Goal: Information Seeking & Learning: Check status

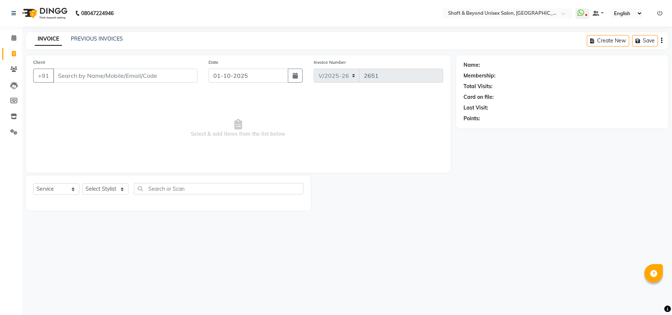
select select "3878"
select select "service"
click at [101, 38] on link "PREVIOUS INVOICES" at bounding box center [97, 38] width 52 height 7
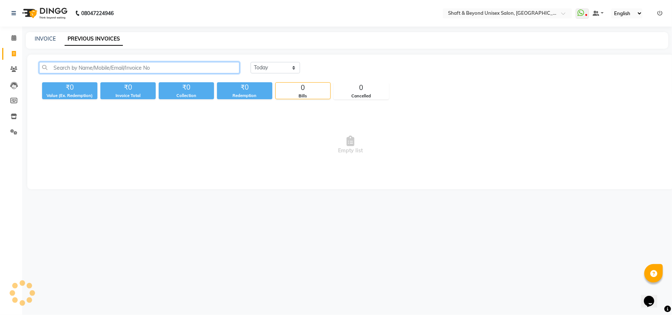
click at [107, 72] on input "text" at bounding box center [139, 67] width 200 height 11
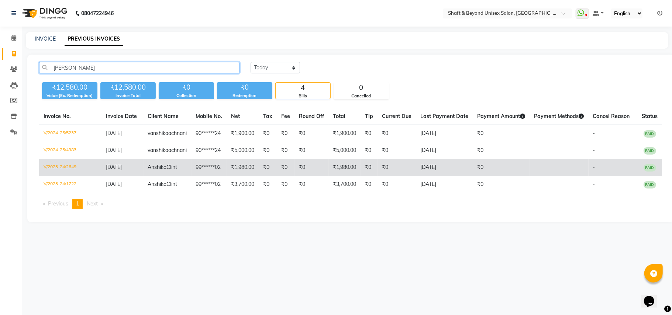
type input "[PERSON_NAME]"
click at [213, 176] on td "99******02" at bounding box center [209, 167] width 35 height 17
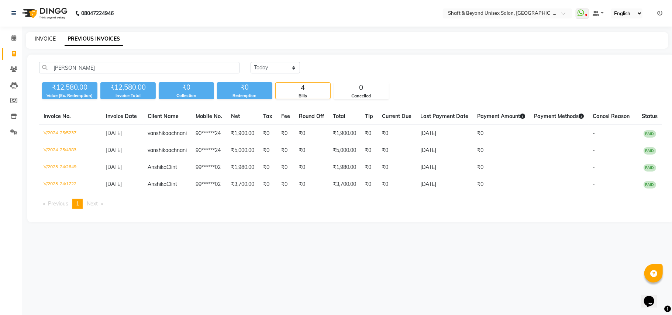
click at [39, 38] on link "INVOICE" at bounding box center [45, 38] width 21 height 7
select select "3878"
select select "service"
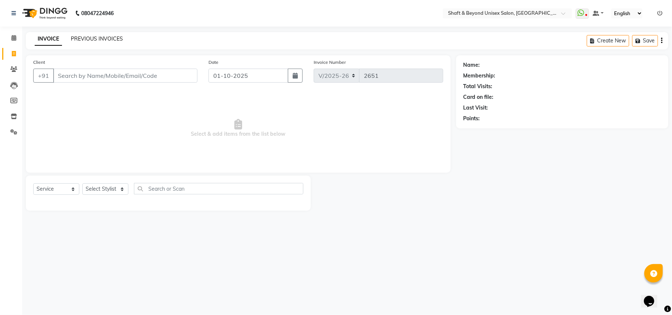
click at [109, 39] on link "PREVIOUS INVOICES" at bounding box center [97, 38] width 52 height 7
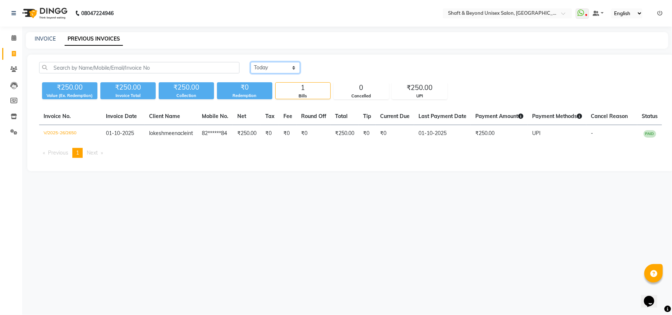
click at [284, 68] on select "[DATE] [DATE] Custom Range" at bounding box center [275, 67] width 49 height 11
select select "[DATE]"
click at [251, 62] on select "[DATE] [DATE] Custom Range" at bounding box center [275, 67] width 49 height 11
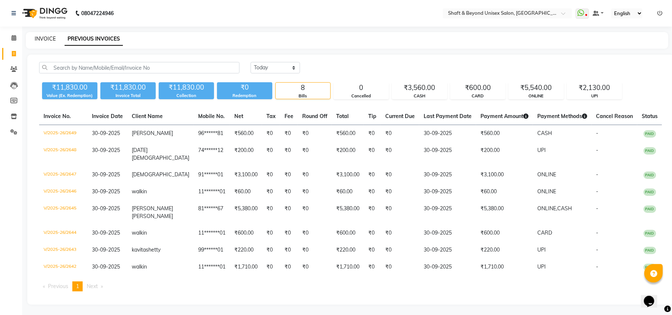
click at [46, 38] on link "INVOICE" at bounding box center [45, 38] width 21 height 7
select select "3878"
select select "service"
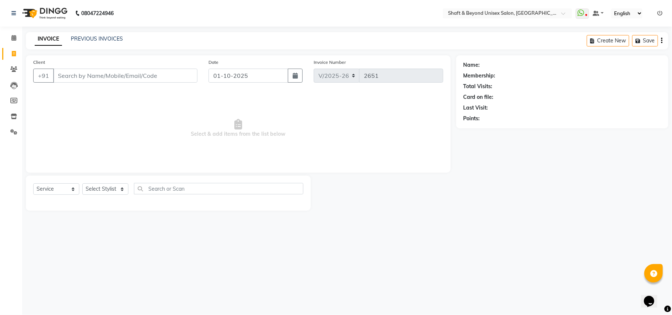
click at [657, 12] on icon at bounding box center [659, 13] width 5 height 5
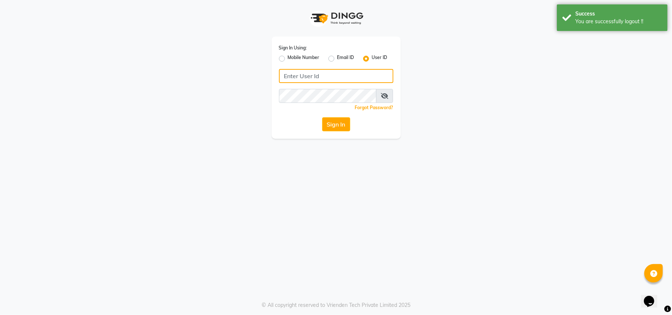
type input "7400066607"
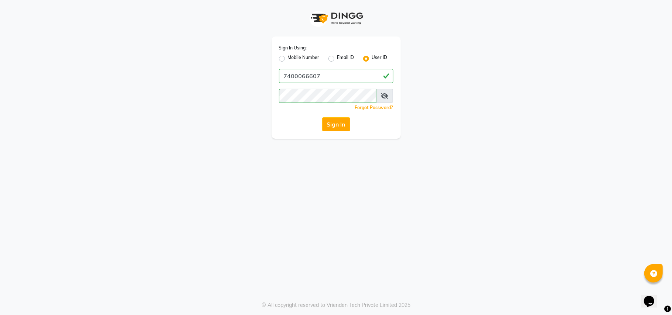
click at [288, 59] on label "Mobile Number" at bounding box center [304, 58] width 32 height 9
click at [288, 59] on input "Mobile Number" at bounding box center [290, 56] width 5 height 5
radio input "true"
radio input "false"
click at [331, 76] on input "Username" at bounding box center [349, 76] width 90 height 14
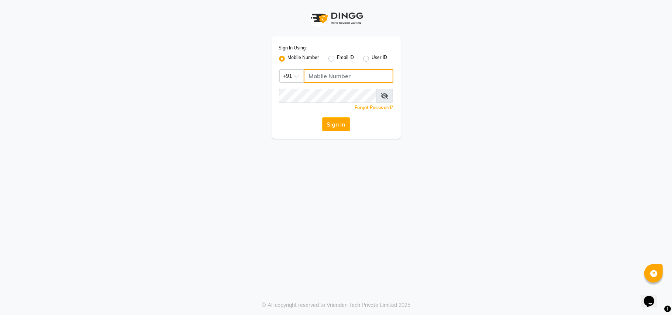
type input "7710808023"
click at [327, 124] on button "Sign In" at bounding box center [336, 124] width 28 height 14
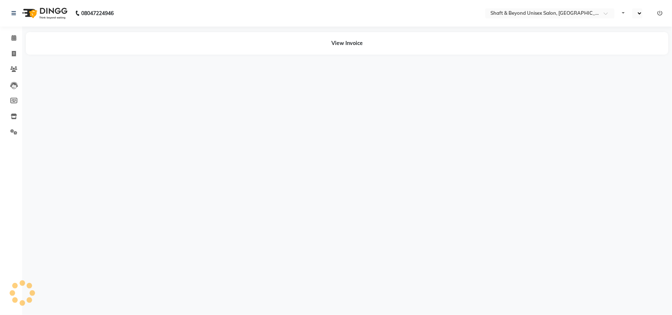
select select "en"
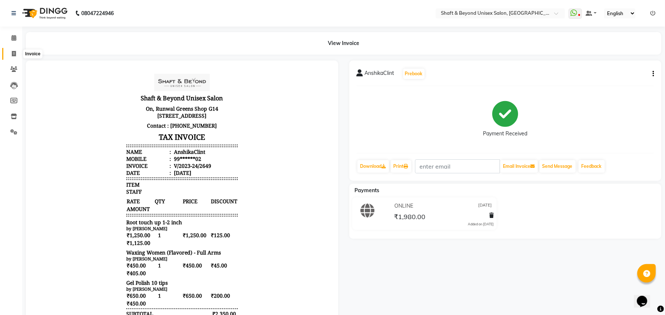
click at [17, 52] on span at bounding box center [13, 54] width 13 height 8
select select "service"
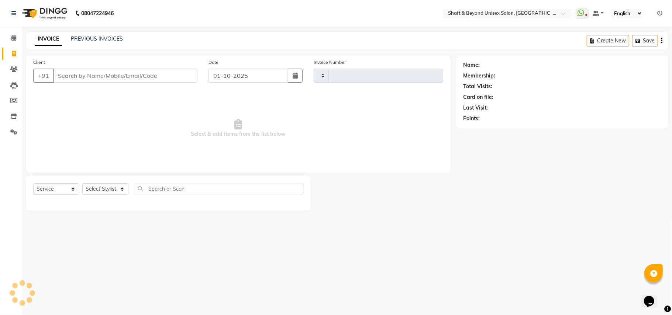
type input "2651"
select select "3878"
click at [75, 39] on link "PREVIOUS INVOICES" at bounding box center [97, 38] width 52 height 7
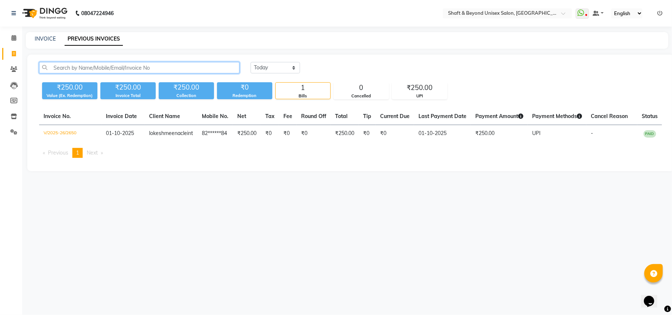
click at [125, 69] on input "text" at bounding box center [139, 67] width 200 height 11
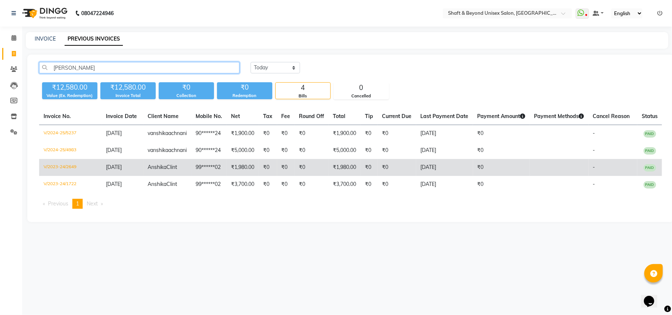
type input "[PERSON_NAME]"
click at [171, 170] on span "AnshikaClint" at bounding box center [163, 167] width 30 height 7
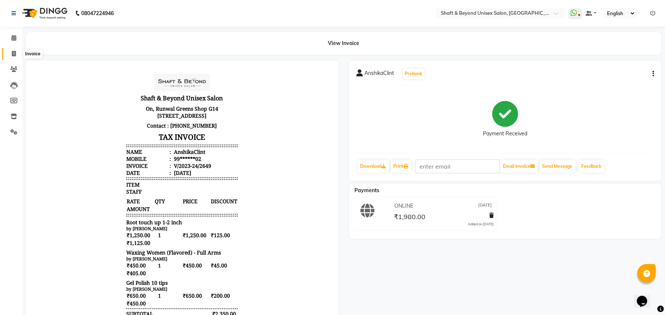
click at [12, 52] on icon at bounding box center [14, 54] width 4 height 6
select select "service"
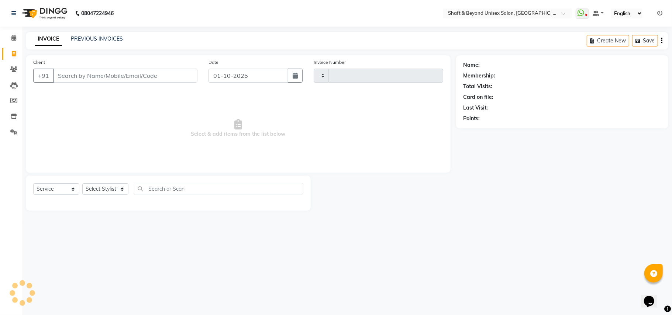
type input "2651"
select select "3878"
click at [102, 38] on link "PREVIOUS INVOICES" at bounding box center [97, 38] width 52 height 7
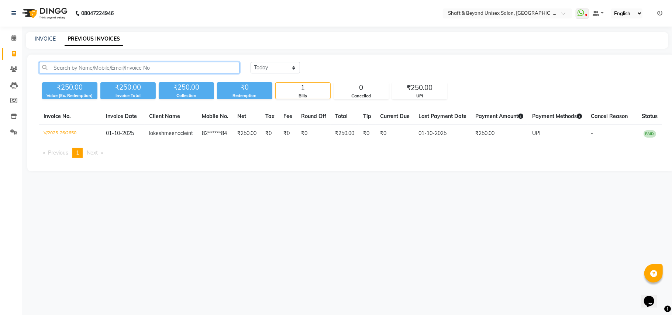
click at [108, 70] on input "text" at bounding box center [139, 67] width 200 height 11
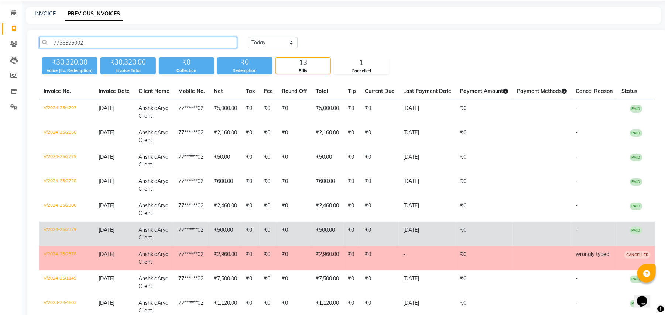
scroll to position [49, 0]
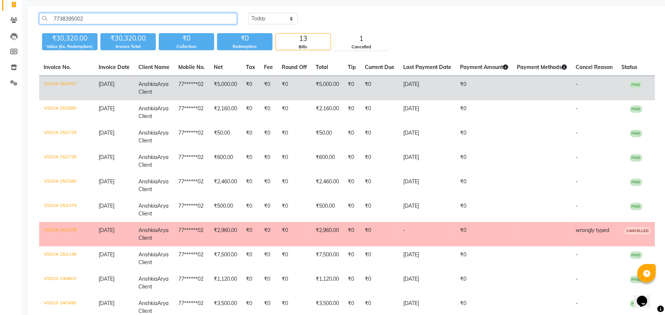
type input "7738395002"
click at [207, 96] on td "77******02" at bounding box center [191, 88] width 35 height 25
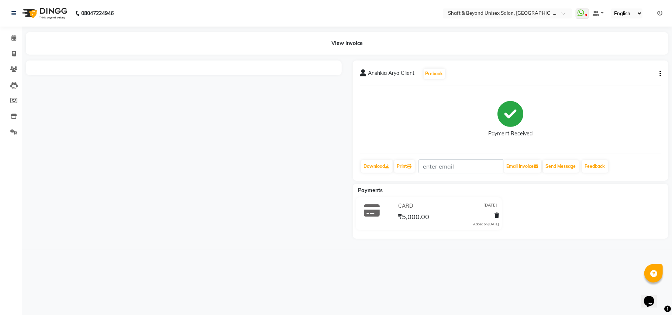
drag, startPoint x: 437, startPoint y: 128, endPoint x: 435, endPoint y: 123, distance: 5.3
click at [437, 127] on div "Payment Received" at bounding box center [510, 119] width 301 height 55
click at [14, 51] on icon at bounding box center [14, 54] width 4 height 6
select select "service"
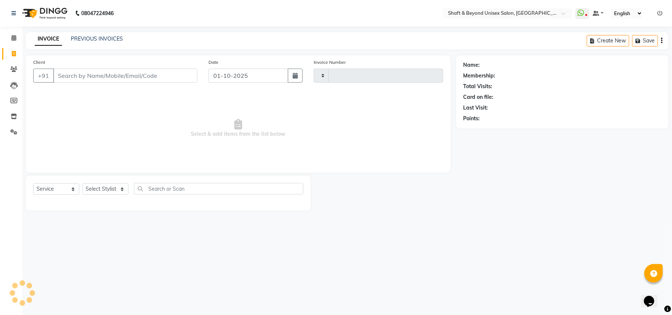
type input "2651"
select select "3878"
click at [104, 42] on link "PREVIOUS INVOICES" at bounding box center [97, 38] width 52 height 7
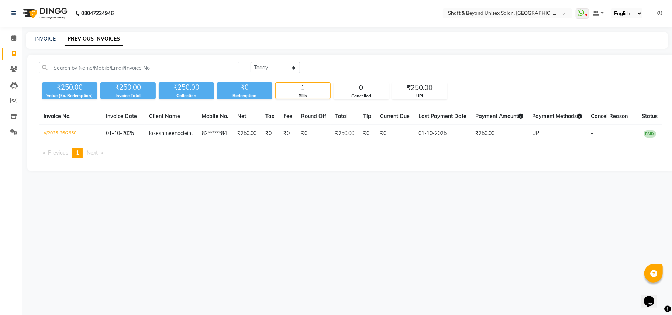
click at [114, 74] on div "[DATE] [DATE] Custom Range" at bounding box center [351, 70] width 634 height 17
click at [119, 71] on input "text" at bounding box center [139, 67] width 200 height 11
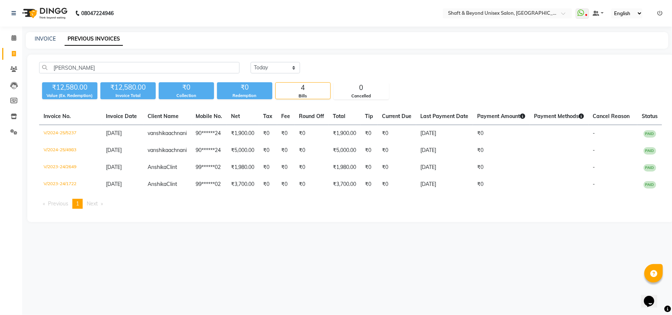
click at [89, 207] on span "Next page" at bounding box center [92, 203] width 11 height 7
click at [81, 67] on input "[PERSON_NAME]" at bounding box center [139, 67] width 200 height 11
type input "a"
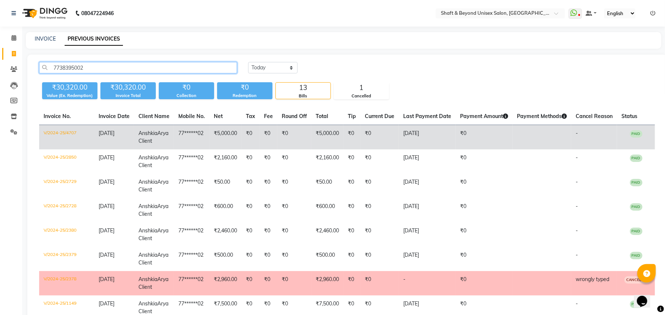
type input "7738395002"
drag, startPoint x: 228, startPoint y: 135, endPoint x: 224, endPoint y: 135, distance: 4.1
click at [224, 135] on td "₹5,000.00" at bounding box center [225, 137] width 32 height 25
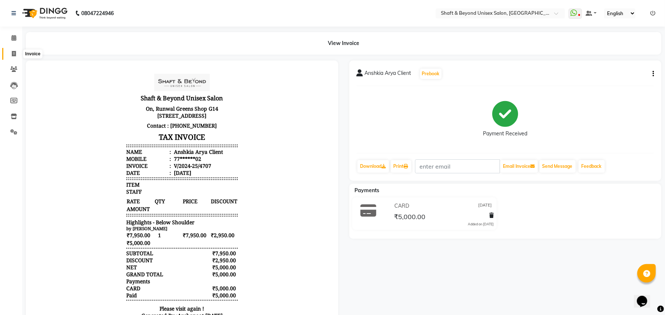
click at [14, 56] on icon at bounding box center [14, 54] width 4 height 6
select select "service"
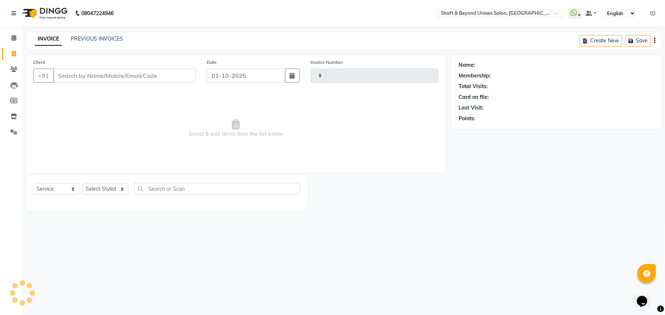
type input "2651"
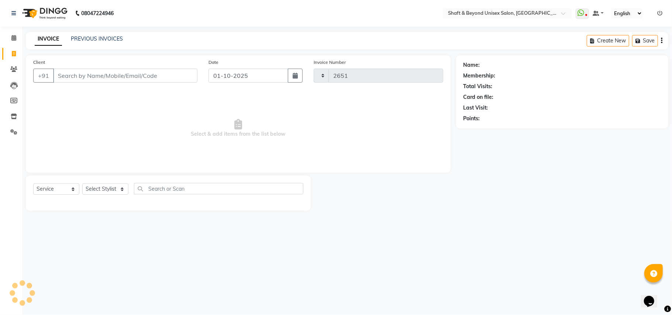
select select "3878"
